Goal: Task Accomplishment & Management: Manage account settings

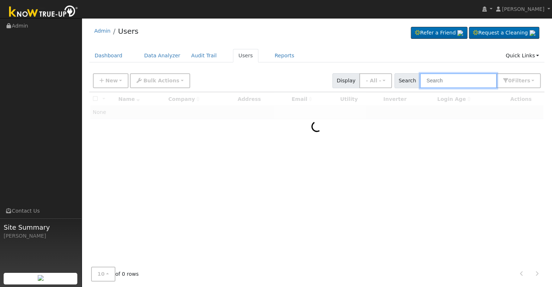
click at [434, 81] on input "text" at bounding box center [458, 80] width 77 height 15
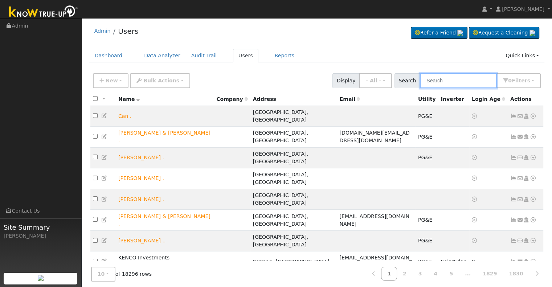
paste input "[PERSON_NAME]"
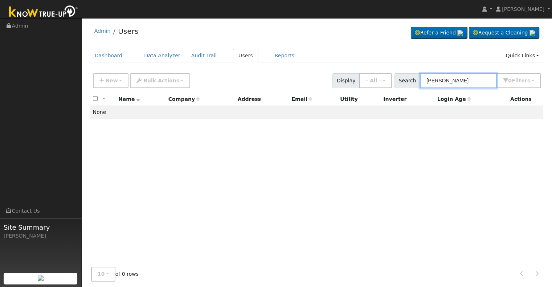
click at [451, 78] on input "[PERSON_NAME]" at bounding box center [458, 80] width 77 height 15
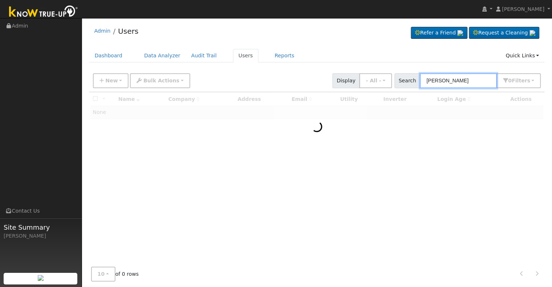
click at [454, 81] on input "[PERSON_NAME]" at bounding box center [458, 80] width 77 height 15
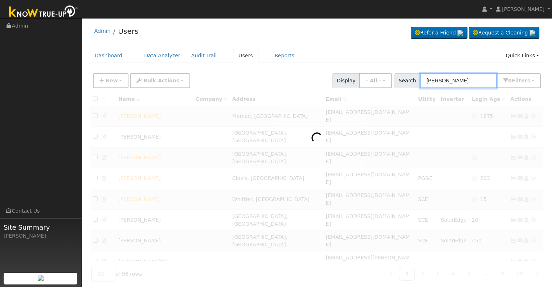
paste input "[PERSON_NAME]"
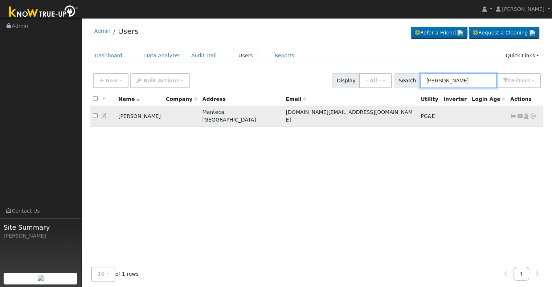
type input "[PERSON_NAME]"
click at [513, 114] on icon at bounding box center [513, 116] width 7 height 5
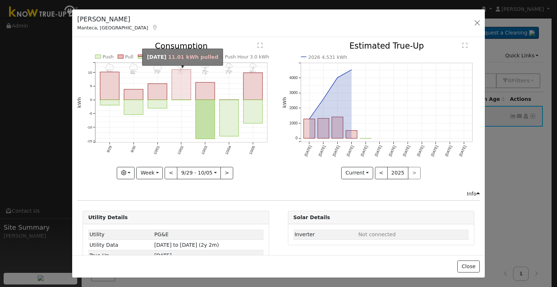
click at [174, 95] on rect "onclick=""" at bounding box center [181, 85] width 19 height 30
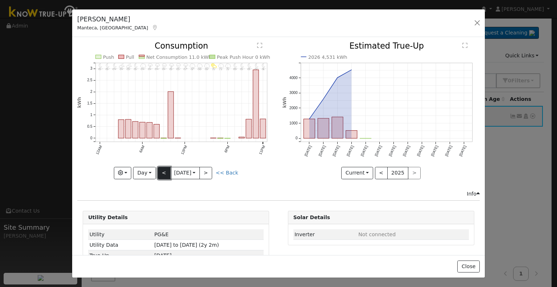
click at [163, 171] on button "<" at bounding box center [164, 173] width 13 height 12
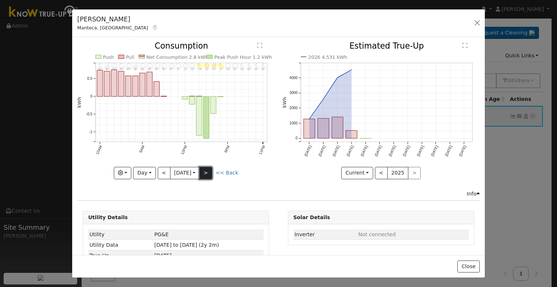
click at [208, 170] on button ">" at bounding box center [206, 173] width 13 height 12
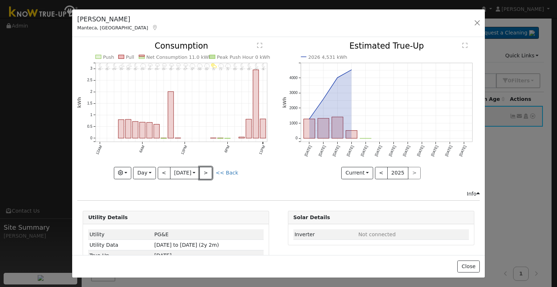
click at [208, 169] on button ">" at bounding box center [206, 173] width 13 height 12
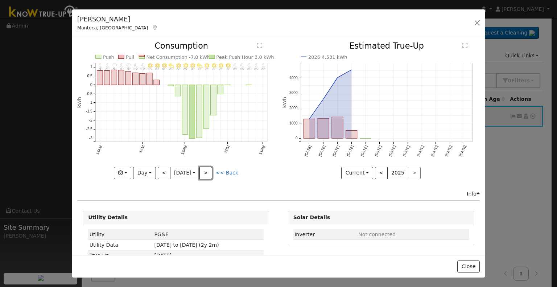
click at [208, 169] on button ">" at bounding box center [206, 173] width 13 height 12
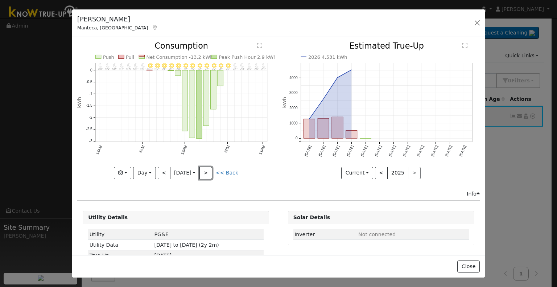
click at [208, 169] on button ">" at bounding box center [206, 173] width 13 height 12
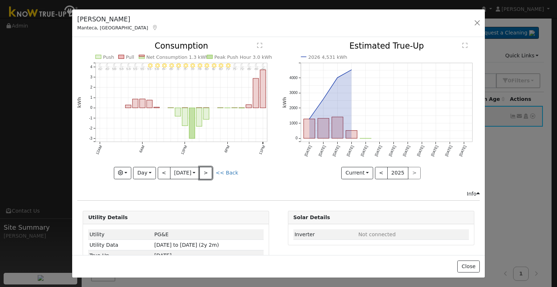
click at [208, 169] on button ">" at bounding box center [206, 173] width 13 height 12
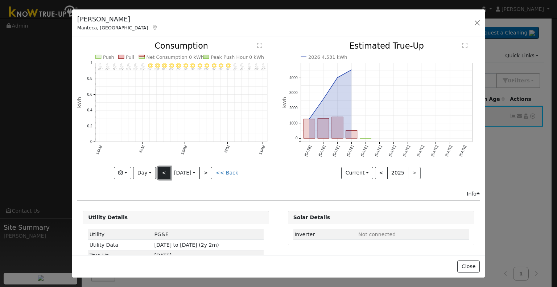
click at [158, 169] on button "<" at bounding box center [164, 173] width 13 height 12
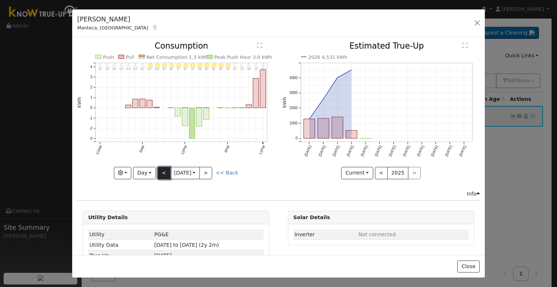
click at [158, 169] on button "<" at bounding box center [164, 173] width 13 height 12
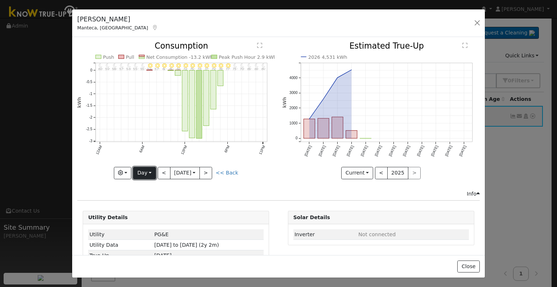
click at [149, 171] on button "Day" at bounding box center [144, 173] width 22 height 12
click at [139, 203] on link "Month" at bounding box center [159, 208] width 50 height 10
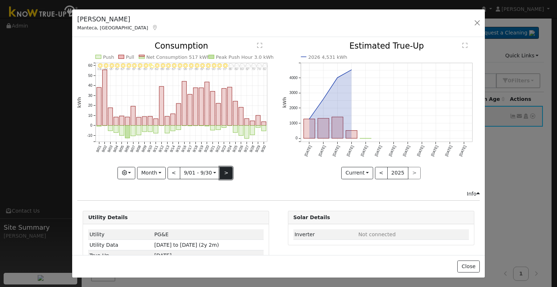
click at [222, 172] on button ">" at bounding box center [226, 173] width 13 height 12
type input "[DATE]"
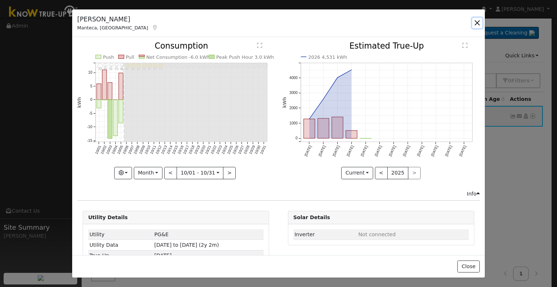
click at [478, 23] on button "button" at bounding box center [477, 23] width 10 height 10
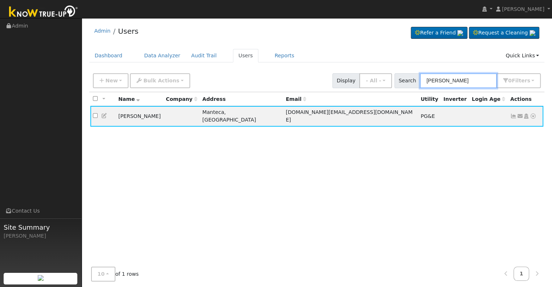
drag, startPoint x: 472, startPoint y: 79, endPoint x: 409, endPoint y: 78, distance: 63.1
click at [409, 78] on div "Search [PERSON_NAME] 0 Filter s Role Show - All - Show Leads Admin Billing Admi…" at bounding box center [467, 80] width 147 height 15
paste input "[PERSON_NAME] & [PERSON_NAME]"
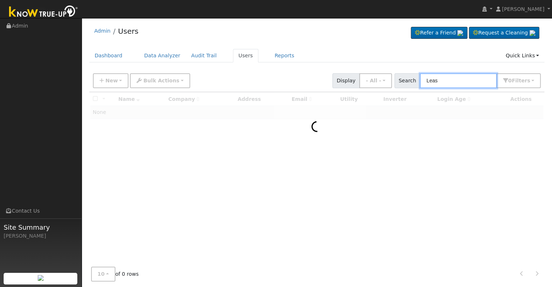
type input "Leas"
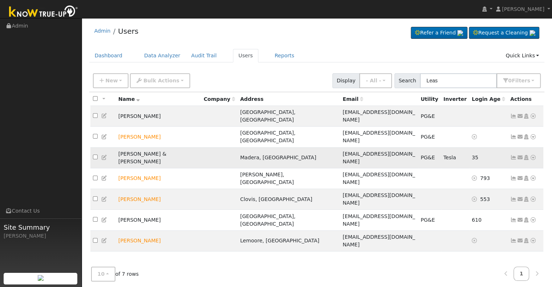
click at [514, 155] on icon at bounding box center [513, 157] width 7 height 5
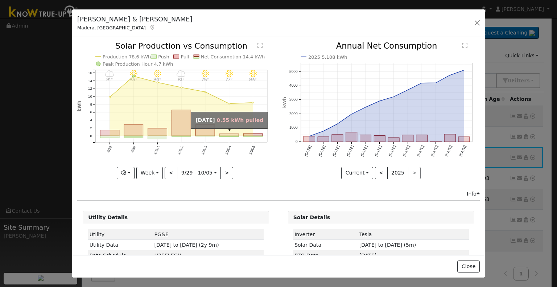
click at [231, 134] on rect "onclick=""" at bounding box center [229, 135] width 19 height 2
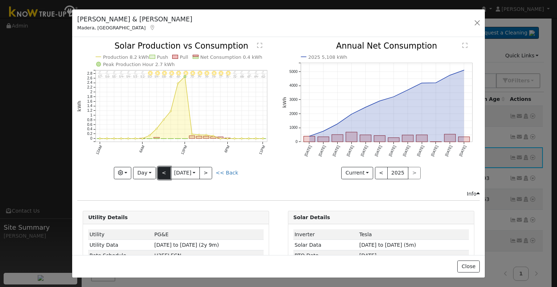
click at [159, 174] on button "<" at bounding box center [164, 173] width 13 height 12
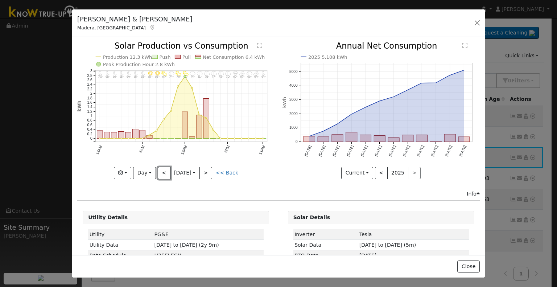
click at [159, 173] on button "<" at bounding box center [164, 173] width 13 height 12
type input "[DATE]"
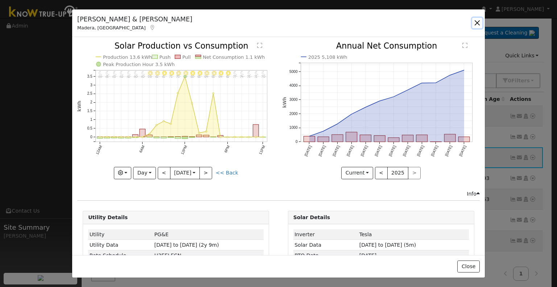
click at [474, 20] on button "button" at bounding box center [477, 23] width 10 height 10
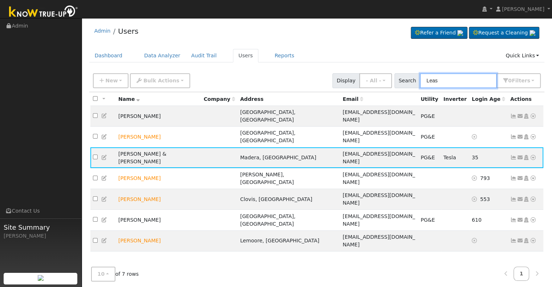
drag, startPoint x: 425, startPoint y: 83, endPoint x: 419, endPoint y: 82, distance: 6.5
click at [419, 82] on div "Search Leas 0 Filter s Role Show - All - Show Leads Admin Billing Admin Account…" at bounding box center [467, 80] width 147 height 15
paste input "[PERSON_NAME] and [PERSON_NAME]"
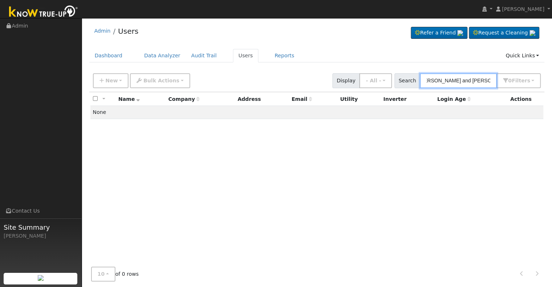
click at [474, 78] on input "[PERSON_NAME] and [PERSON_NAME]" at bounding box center [458, 80] width 77 height 15
click at [472, 78] on input "[PERSON_NAME] and [PERSON_NAME]" at bounding box center [458, 80] width 77 height 15
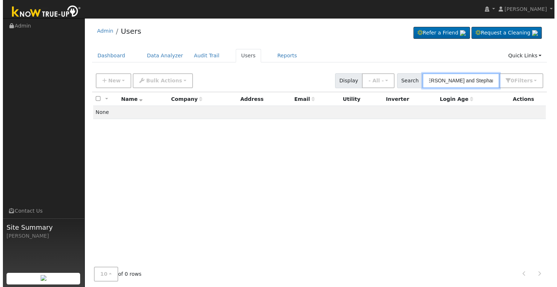
scroll to position [0, 0]
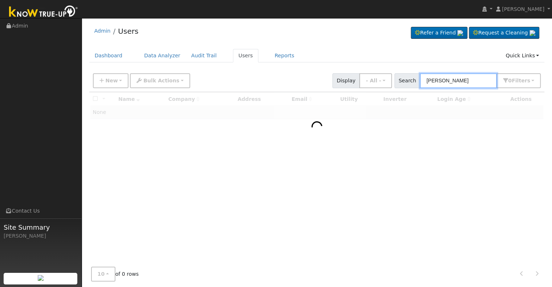
type input "[PERSON_NAME]"
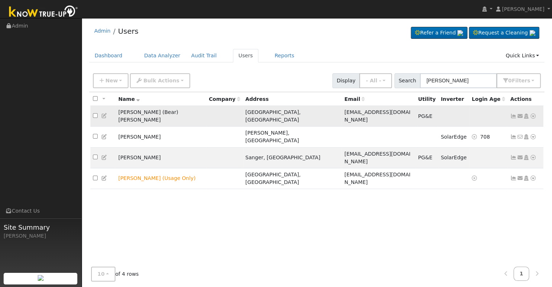
click at [510, 114] on icon at bounding box center [513, 116] width 7 height 5
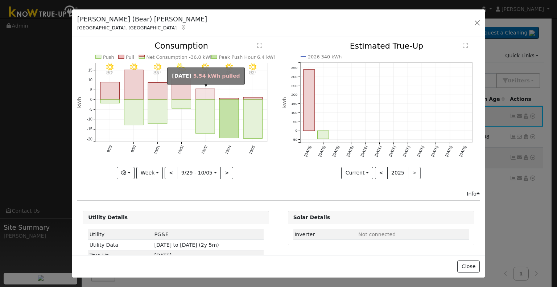
click at [211, 94] on rect "onclick=""" at bounding box center [205, 94] width 19 height 11
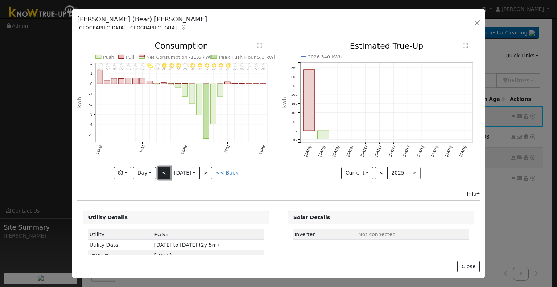
click at [164, 169] on button "<" at bounding box center [164, 173] width 13 height 12
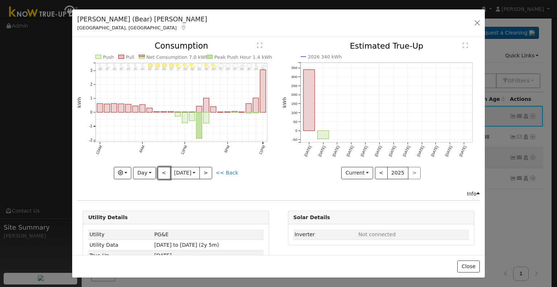
click at [163, 168] on button "<" at bounding box center [164, 173] width 13 height 12
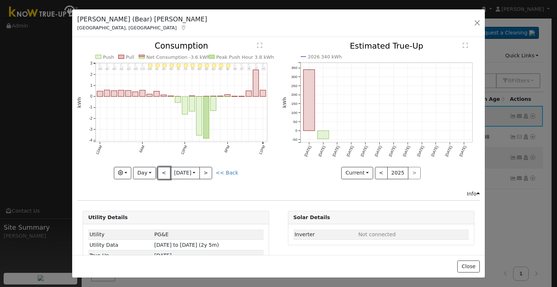
click at [162, 167] on button "<" at bounding box center [164, 173] width 13 height 12
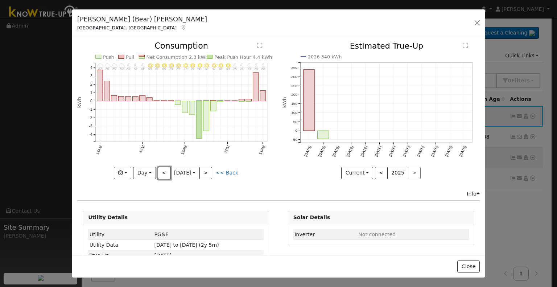
click at [162, 167] on button "<" at bounding box center [164, 173] width 13 height 12
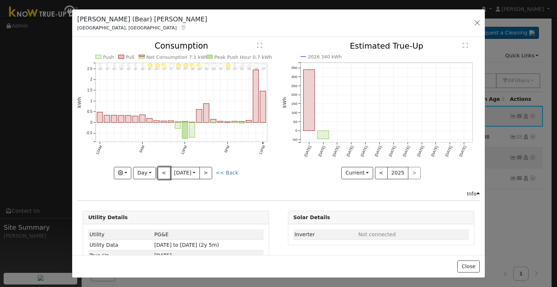
click at [162, 167] on button "<" at bounding box center [164, 173] width 13 height 12
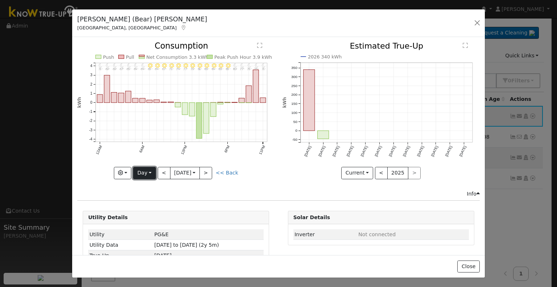
click at [138, 168] on button "Day" at bounding box center [144, 173] width 22 height 12
click at [137, 203] on link "Month" at bounding box center [159, 208] width 50 height 10
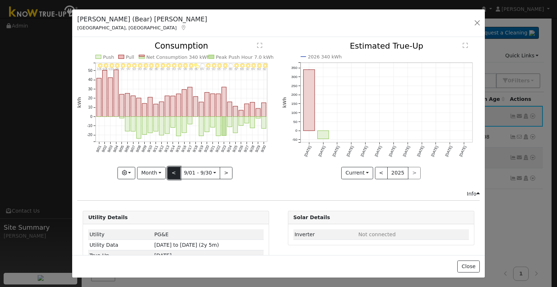
click at [177, 168] on button "<" at bounding box center [174, 173] width 13 height 12
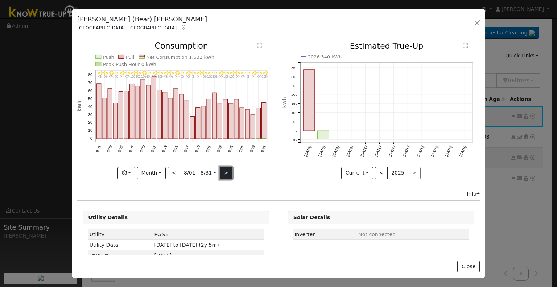
click at [226, 171] on button ">" at bounding box center [226, 173] width 13 height 12
type input "[DATE]"
